Goal: Task Accomplishment & Management: Use online tool/utility

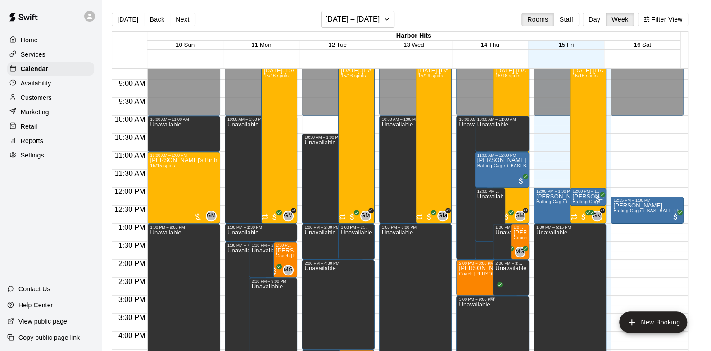
scroll to position [335, 0]
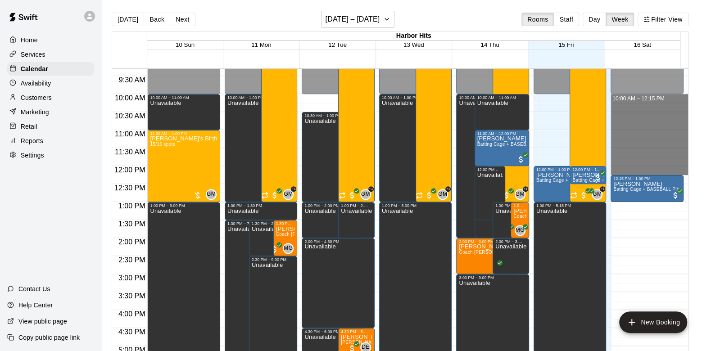
drag, startPoint x: 623, startPoint y: 98, endPoint x: 626, endPoint y: 170, distance: 72.1
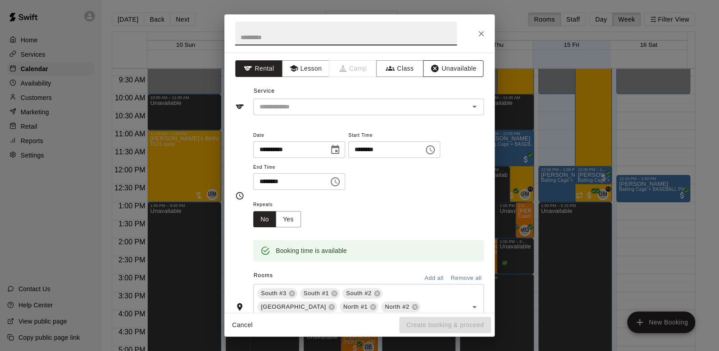
click at [459, 66] on button "Unavailable" at bounding box center [453, 68] width 60 height 17
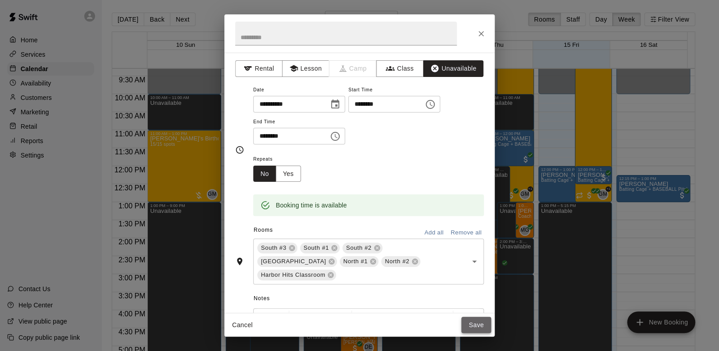
click at [477, 321] on button "Save" at bounding box center [476, 325] width 30 height 17
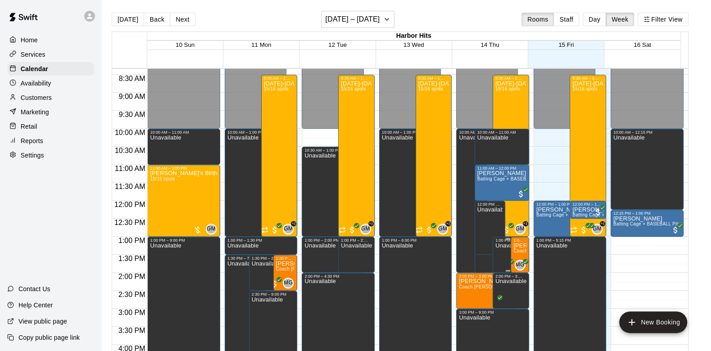
scroll to position [285, 0]
